Goal: Task Accomplishment & Management: Complete application form

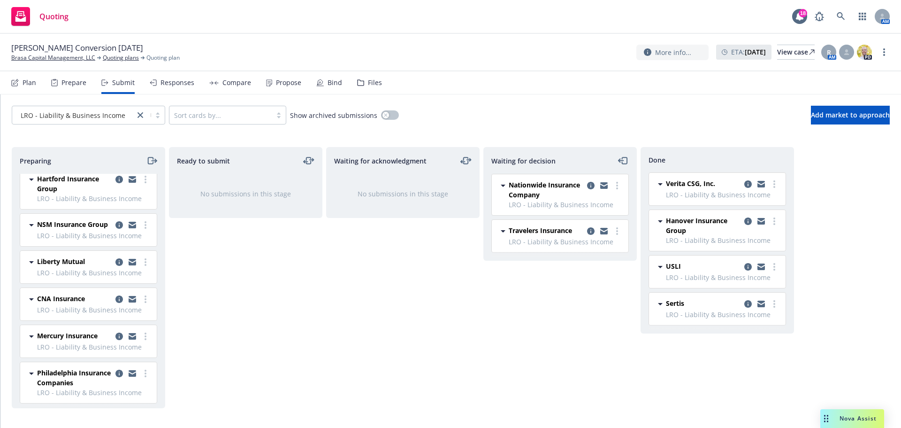
scroll to position [94, 0]
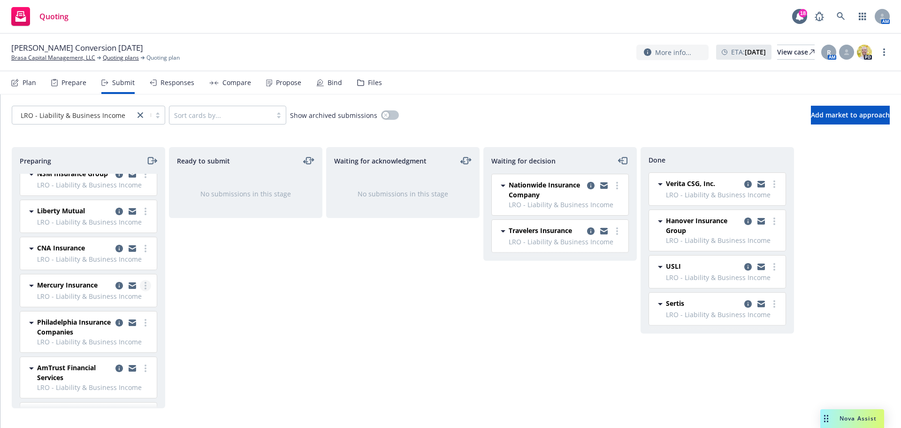
click at [140, 291] on link "more" at bounding box center [145, 285] width 11 height 11
click at [106, 231] on link "Add declined decision" at bounding box center [97, 237] width 94 height 19
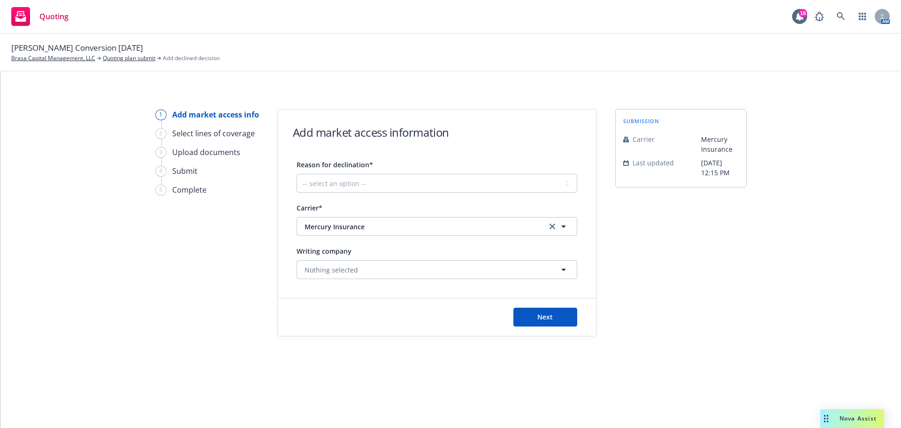
click at [417, 172] on div "Reason for declination* -- select an option -- Cannot compete with other market…" at bounding box center [437, 176] width 281 height 34
click at [391, 185] on select "-- select an option -- Cannot compete with other markets Carrier non-renewed Ca…" at bounding box center [437, 183] width 281 height 19
select select "DOES_NOT_FIT_UNDERWRITER_APPETITE"
click at [297, 174] on select "-- select an option -- Cannot compete with other markets Carrier non-renewed Ca…" at bounding box center [437, 183] width 281 height 19
click at [557, 314] on button "Next" at bounding box center [546, 317] width 64 height 19
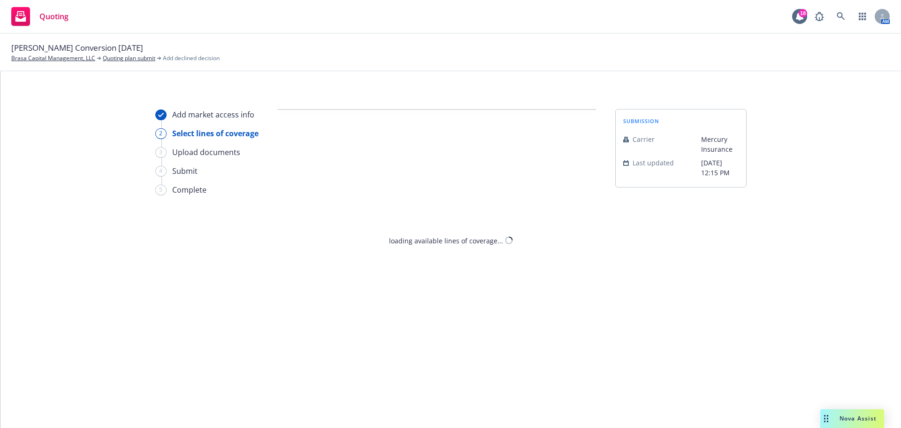
select select "DOES_NOT_FIT_UNDERWRITER_APPETITE"
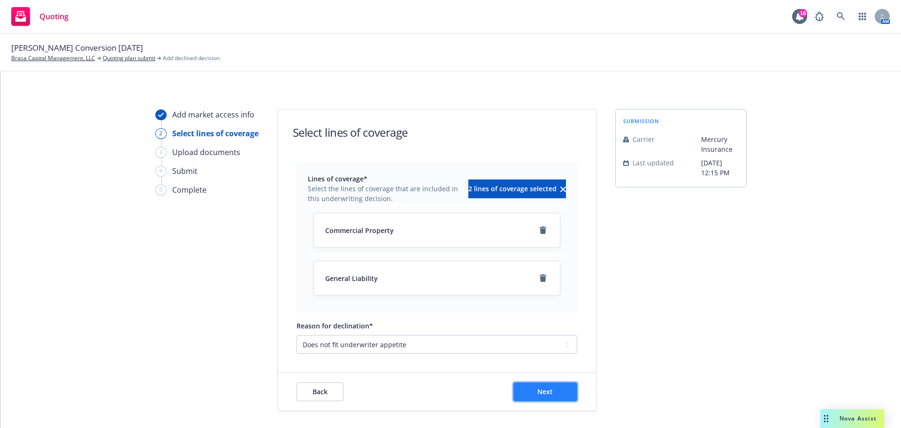
click at [544, 392] on span "Next" at bounding box center [545, 391] width 15 height 9
click at [544, 392] on div "Add market access info 2 Select lines of coverage 3 Upload documents 4 Submit 5…" at bounding box center [450, 249] width 901 height 356
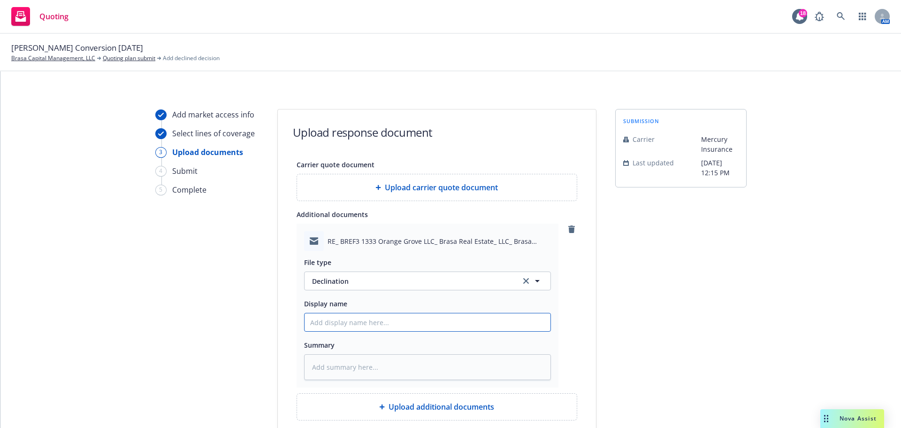
click at [378, 321] on input "Display name" at bounding box center [428, 322] width 246 height 18
type textarea "x"
type input "M"
type textarea "x"
type input "Me"
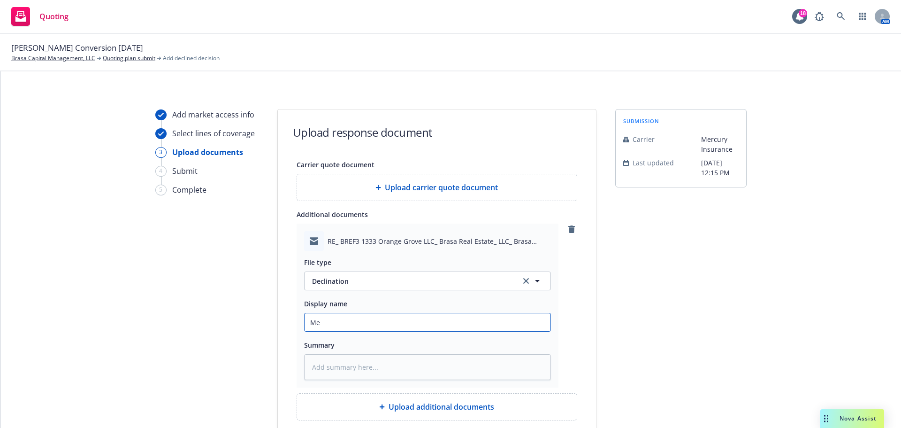
type textarea "x"
type input "Mer"
type textarea "x"
type input "Merc"
type textarea "x"
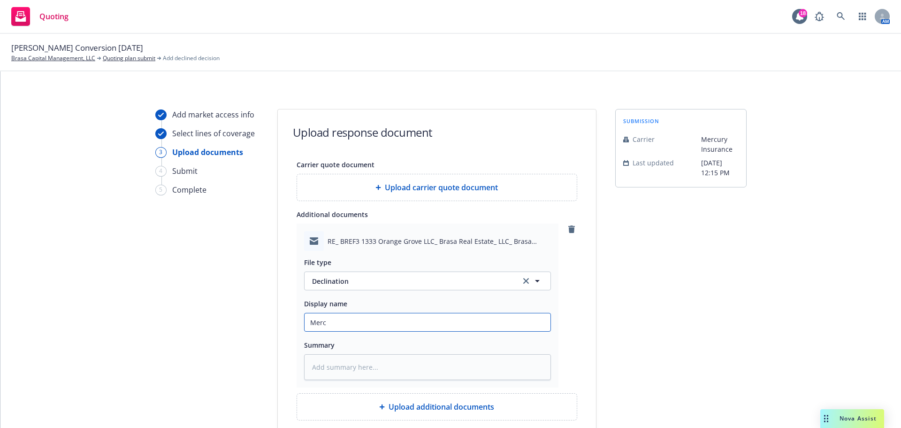
type input "Mercu"
type textarea "x"
type input "Mercur"
type textarea "x"
type input "Mercury"
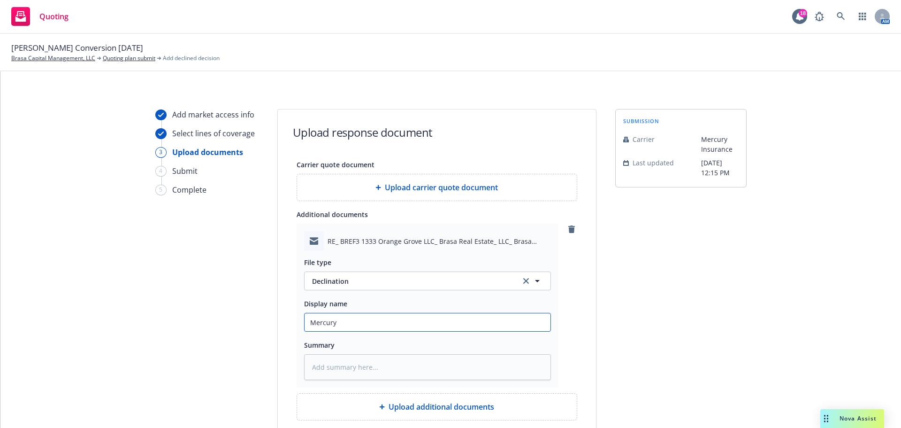
type textarea "x"
type input "Mercury"
type textarea "x"
type input "Mercury D"
type textarea "x"
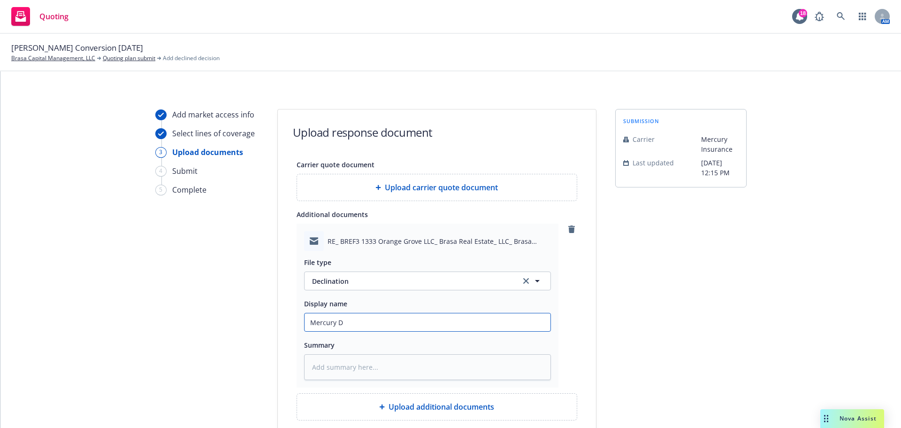
type input "Mercury De"
type textarea "x"
type input "Mercury Dec"
type textarea "x"
type input "Mercury Decl"
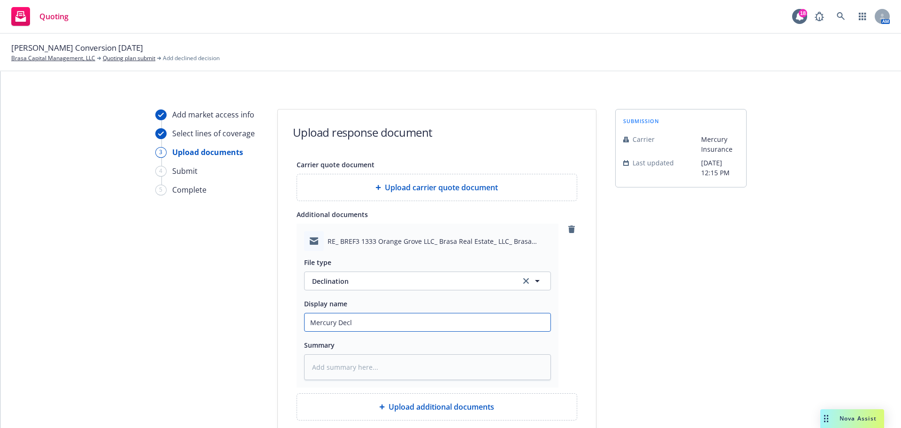
type textarea "x"
type input "Mercury Decli"
type textarea "x"
type input "Mercury Declin"
type textarea "x"
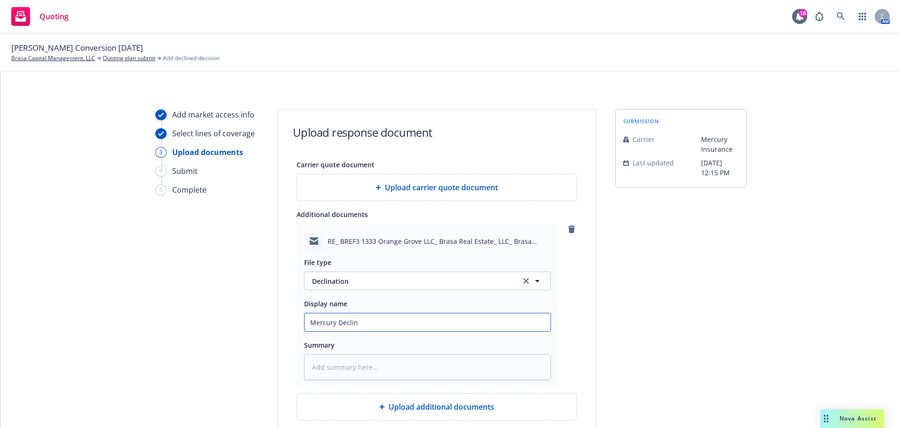
type input "Mercury Declina"
type textarea "x"
type input "Mercury Declinat"
type textarea "x"
type input "Mercury Declinati"
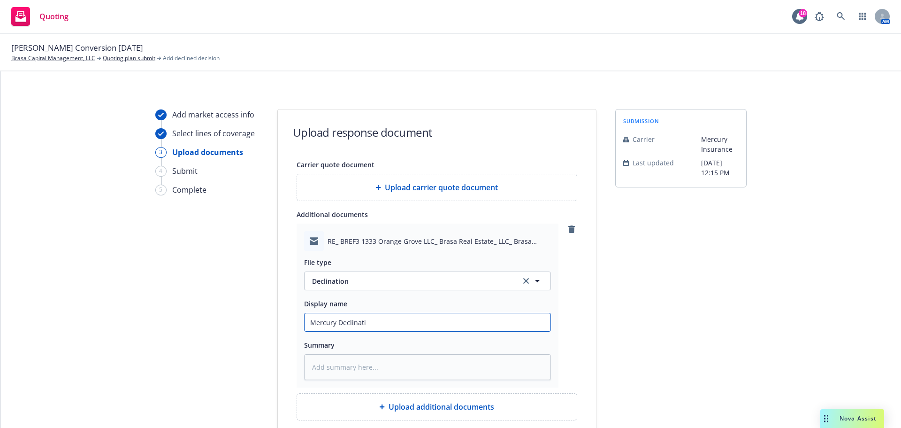
type textarea "x"
type input "Mercury Declinatio"
type textarea "x"
type input "Mercury Declination"
click at [394, 362] on textarea at bounding box center [427, 367] width 247 height 26
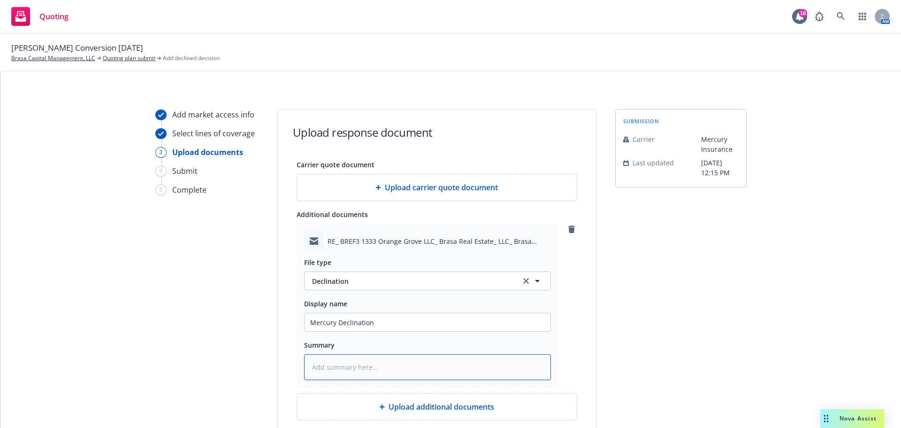
paste textarea "The Condo program(reference material attached) is specifically designed to cove…"
type textarea "x"
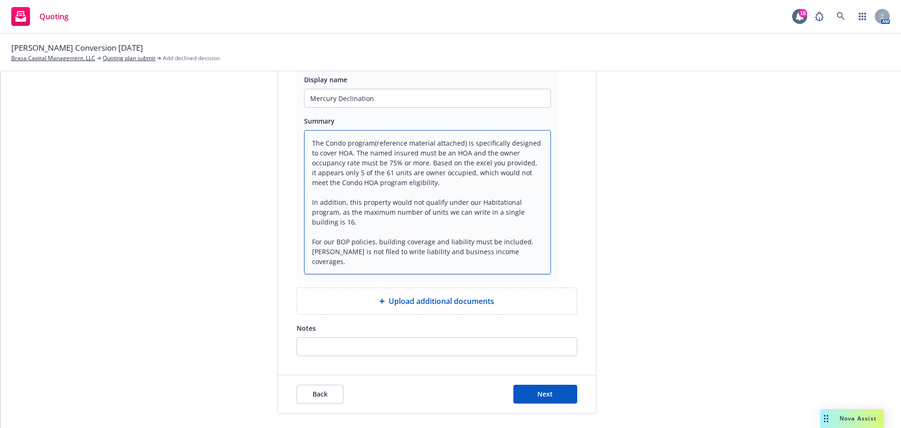
scroll to position [247, 0]
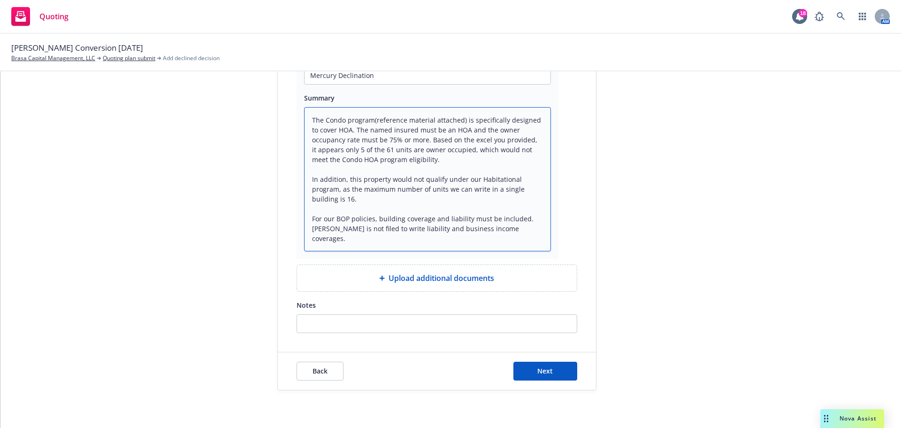
type textarea "The Condo program(reference material attached) is specifically designed to cove…"
click at [364, 323] on input "Notes" at bounding box center [437, 324] width 280 height 18
paste input "The Condo program(reference material attached) is specifically designed to cove…"
type input "The Condo program(reference material attached) is specifically designed to cove…"
type textarea "x"
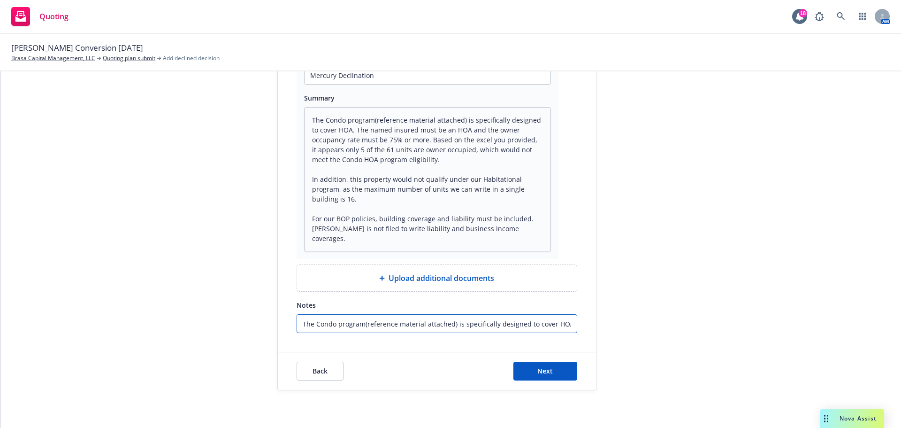
scroll to position [0, 1602]
type input "The Condo program(reference material attached) is specifically designed to cove…"
click at [527, 367] on button "Next" at bounding box center [546, 370] width 64 height 19
type textarea "x"
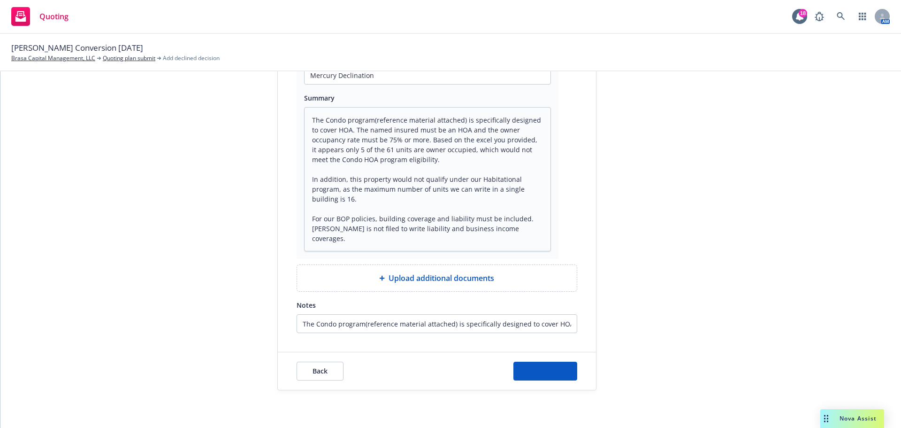
scroll to position [247, 0]
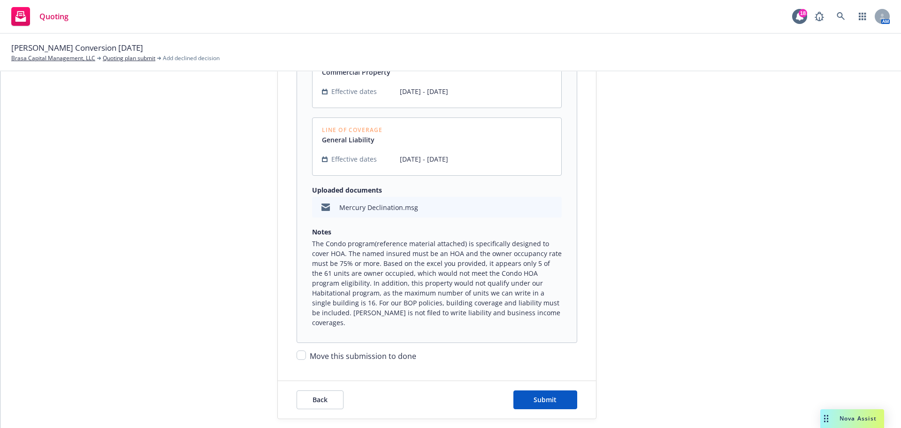
click at [301, 352] on form "Please review your carrier quote information Display name Mercury Insurance - C…" at bounding box center [437, 140] width 318 height 556
click at [303, 348] on div "Move this submission to done" at bounding box center [437, 352] width 281 height 19
click at [301, 350] on input "Move this submission to done" at bounding box center [301, 354] width 9 height 9
checkbox input "true"
click at [514, 393] on button "Submit" at bounding box center [546, 399] width 64 height 19
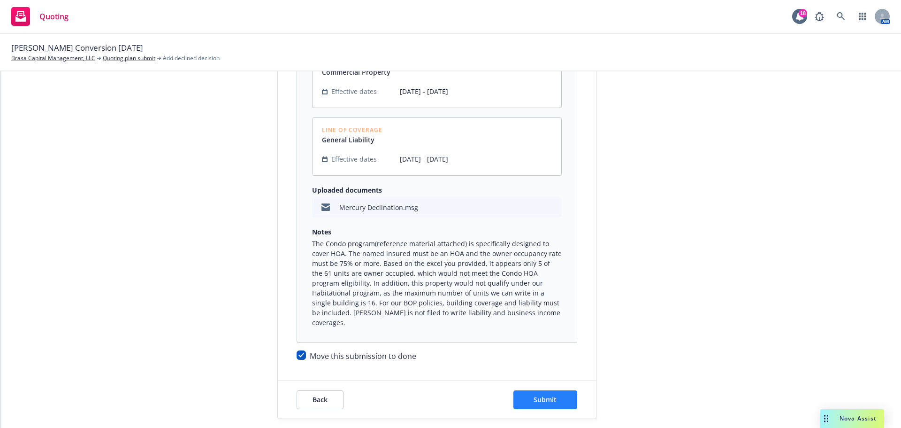
scroll to position [0, 0]
